Goal: Task Accomplishment & Management: Manage account settings

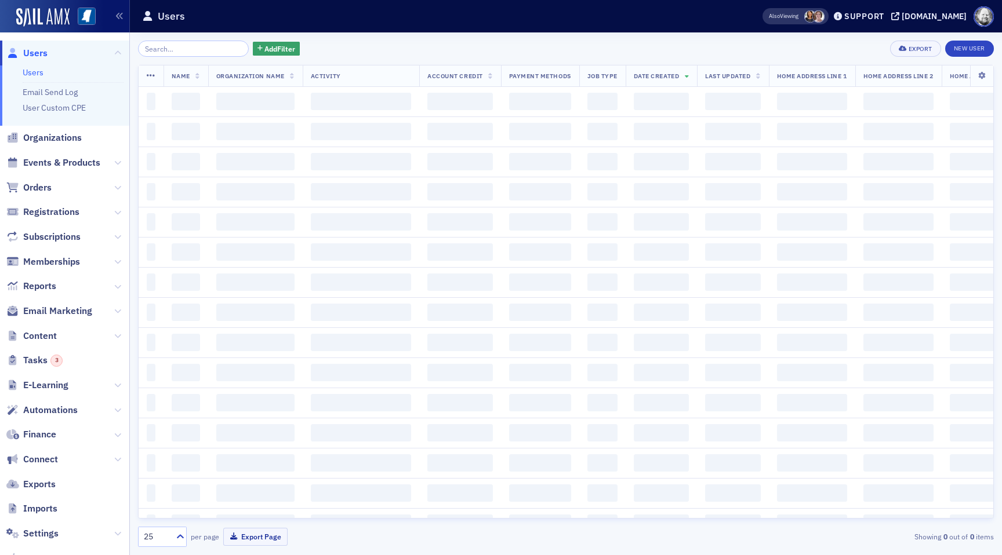
scroll to position [64, 0]
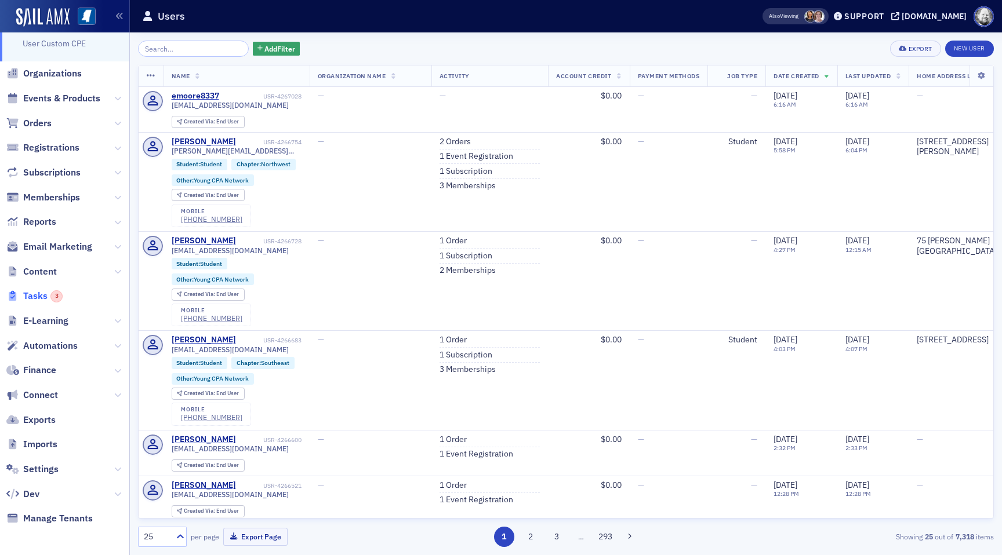
click at [41, 292] on span "Tasks 3" at bounding box center [42, 296] width 39 height 13
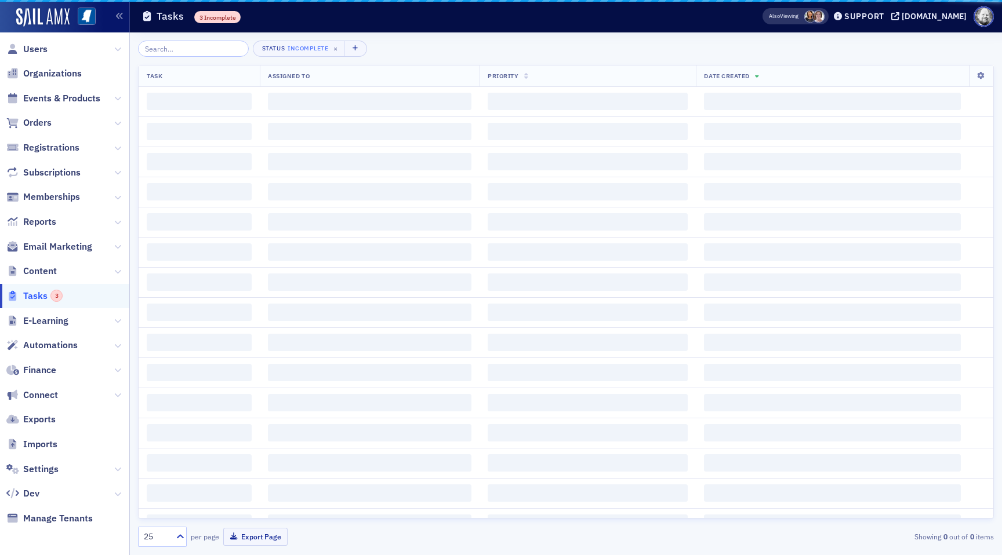
scroll to position [4, 0]
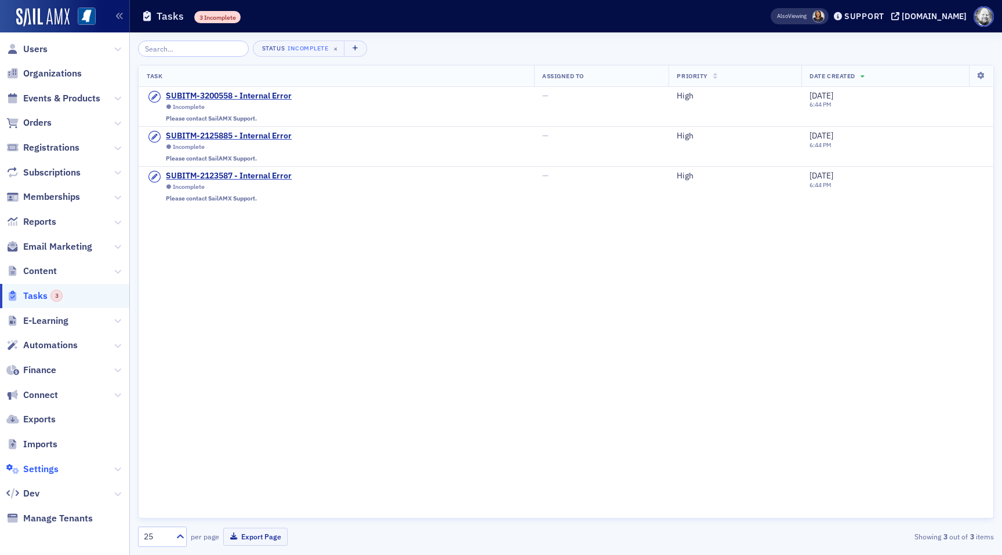
click at [40, 471] on span "Settings" at bounding box center [40, 469] width 35 height 13
select select "US"
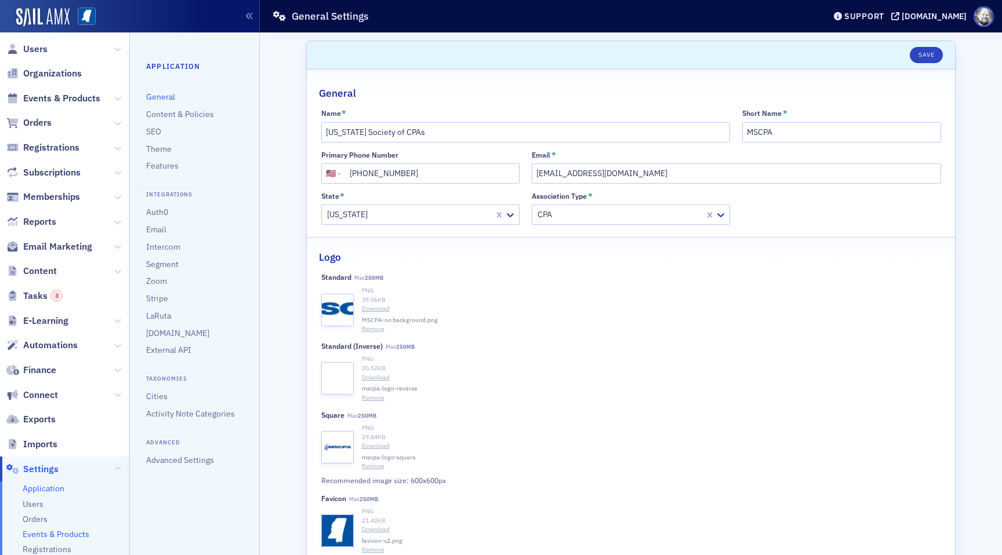
click at [51, 531] on span "Events & Products" at bounding box center [56, 534] width 67 height 11
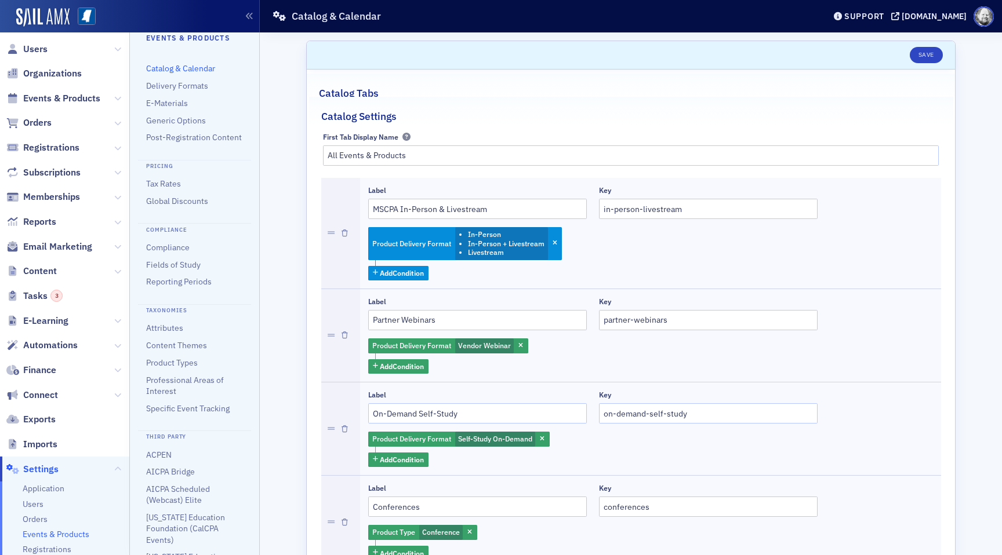
scroll to position [32, 0]
click at [173, 359] on link "Product Types" at bounding box center [172, 359] width 52 height 10
